Goal: Check status: Check status

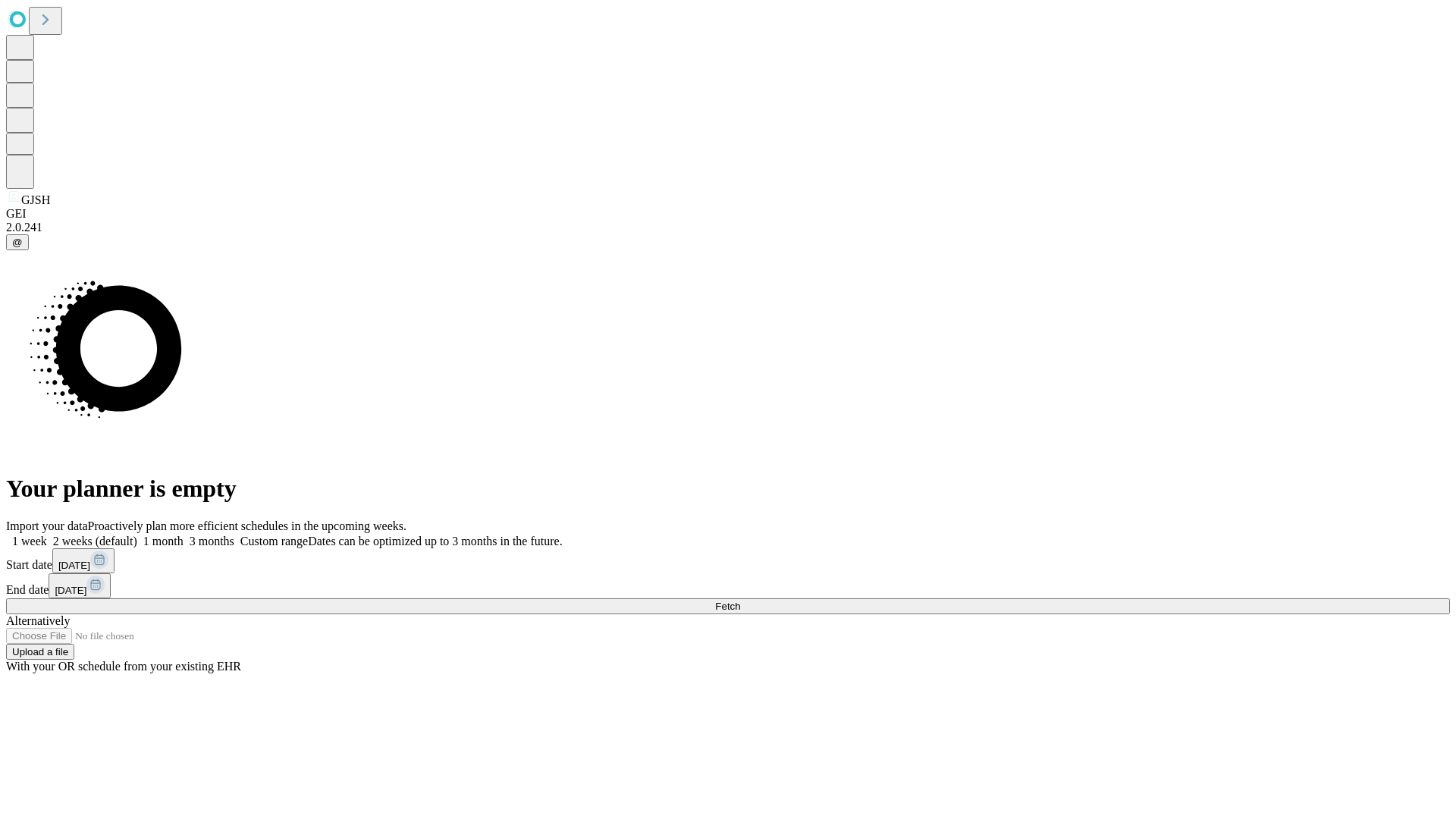
click at [740, 601] on span "Fetch" at bounding box center [727, 606] width 25 height 11
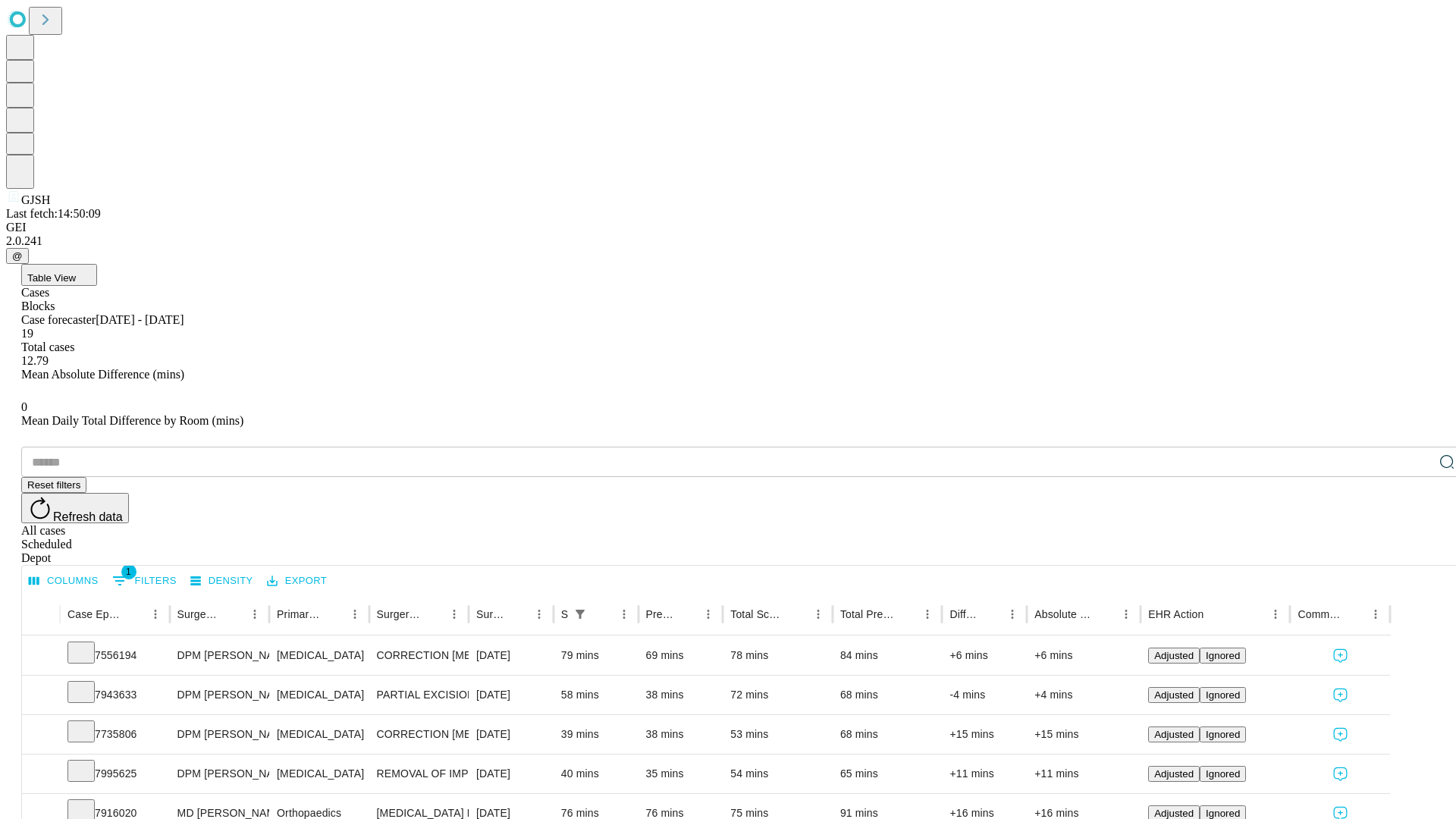
click at [1358, 538] on div "Scheduled" at bounding box center [743, 545] width 1444 height 14
